Goal: Find specific page/section: Find specific page/section

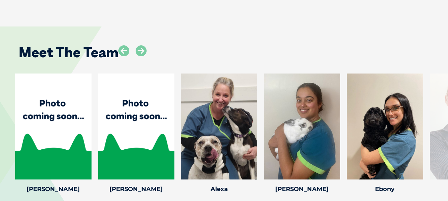
scroll to position [1036, 0]
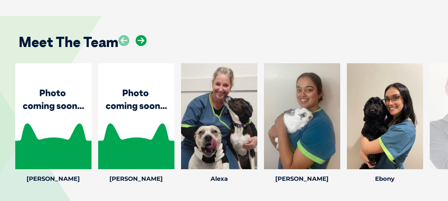
click at [144, 35] on icon at bounding box center [141, 40] width 11 height 11
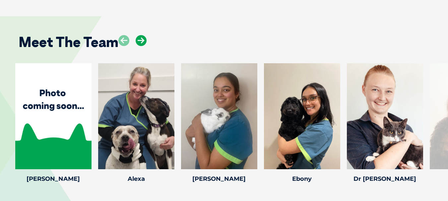
click at [144, 35] on icon at bounding box center [141, 40] width 11 height 11
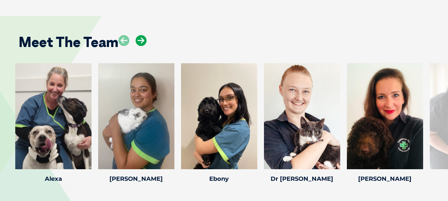
click at [144, 35] on icon at bounding box center [141, 40] width 11 height 11
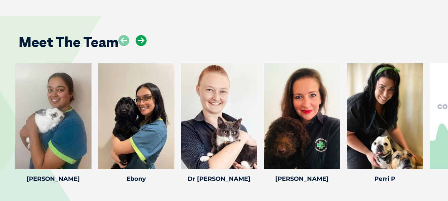
click at [144, 35] on icon at bounding box center [141, 40] width 11 height 11
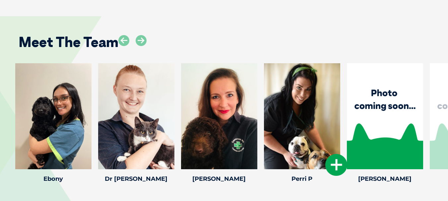
click at [300, 103] on div at bounding box center [302, 116] width 76 height 106
click at [334, 154] on icon at bounding box center [336, 165] width 22 height 22
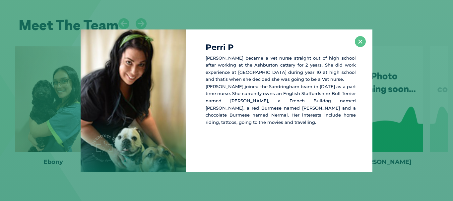
scroll to position [1053, 0]
click at [358, 45] on button "×" at bounding box center [360, 41] width 11 height 11
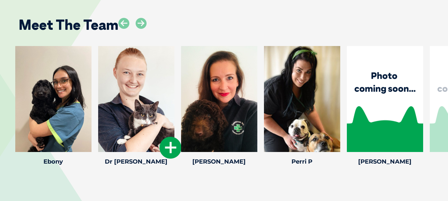
click at [152, 94] on div at bounding box center [136, 99] width 76 height 106
click at [171, 138] on icon at bounding box center [171, 148] width 22 height 22
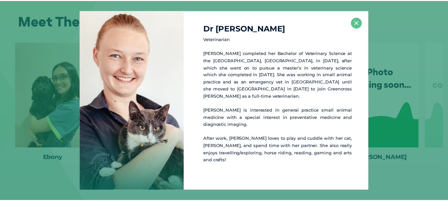
scroll to position [1058, 0]
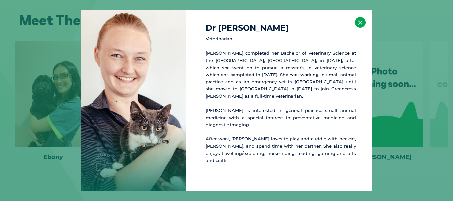
click at [363, 25] on button "×" at bounding box center [360, 22] width 11 height 11
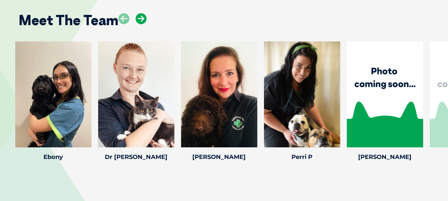
click at [141, 13] on icon at bounding box center [141, 18] width 11 height 11
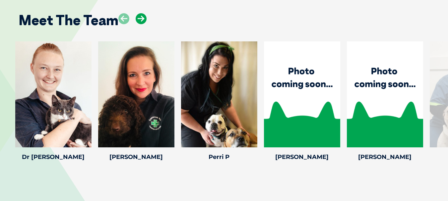
click at [141, 13] on icon at bounding box center [141, 18] width 11 height 11
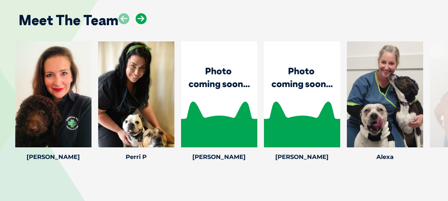
click at [141, 13] on icon at bounding box center [141, 18] width 11 height 11
